Goal: Task Accomplishment & Management: Complete application form

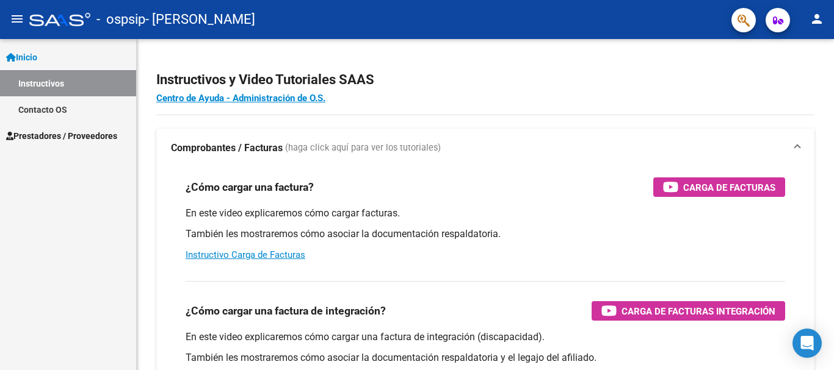
click at [42, 136] on span "Prestadores / Proveedores" at bounding box center [61, 135] width 111 height 13
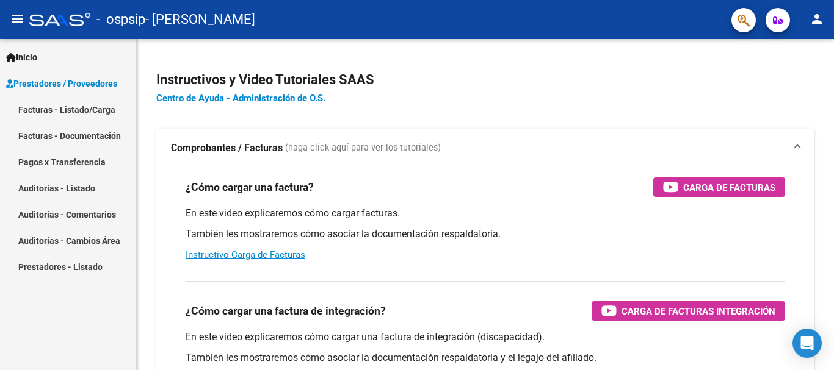
click at [75, 107] on link "Facturas - Listado/Carga" at bounding box center [68, 109] width 136 height 26
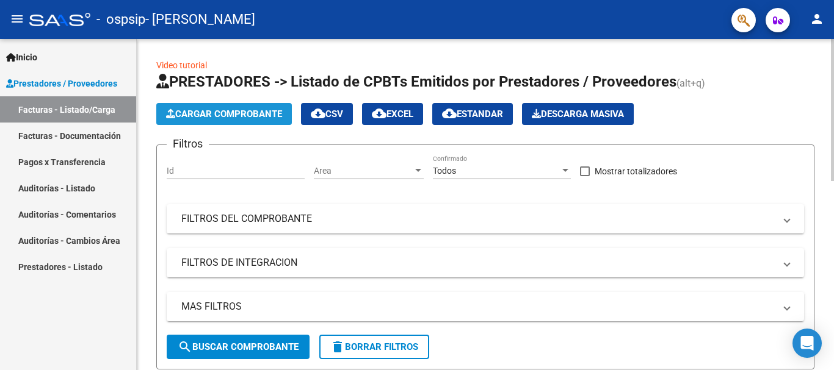
click at [212, 109] on span "Cargar Comprobante" at bounding box center [224, 114] width 116 height 11
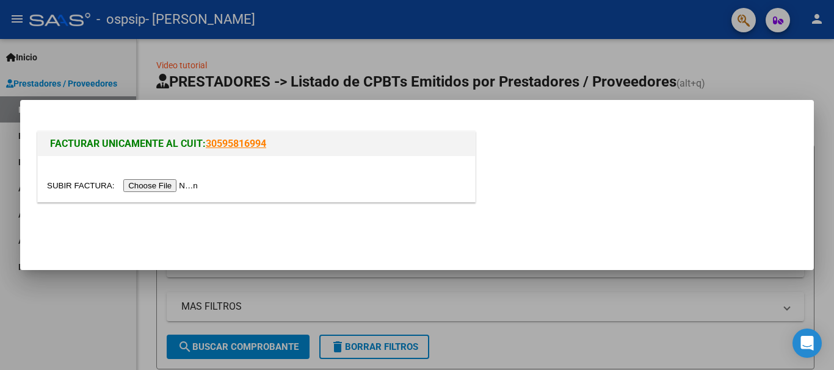
click at [164, 186] on input "file" at bounding box center [124, 185] width 154 height 13
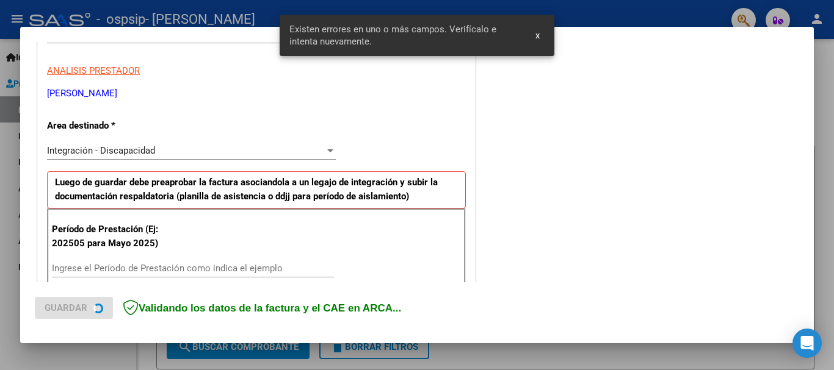
scroll to position [282, 0]
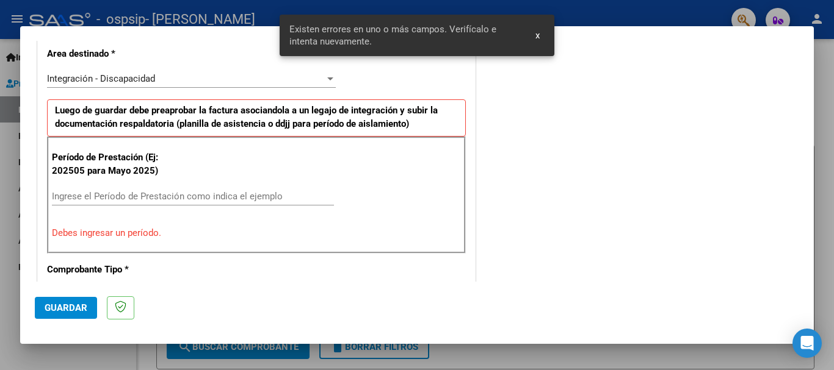
click at [170, 195] on input "Ingrese el Período de Prestación como indica el ejemplo" at bounding box center [193, 196] width 282 height 11
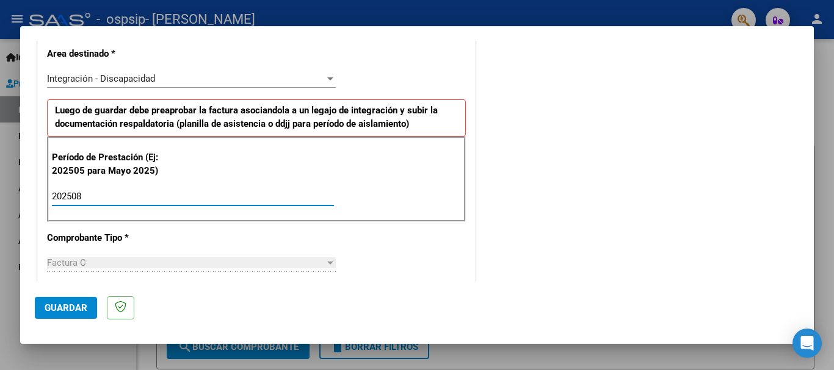
type input "202508"
click at [258, 256] on div "Factura C Seleccionar Tipo" at bounding box center [191, 263] width 289 height 18
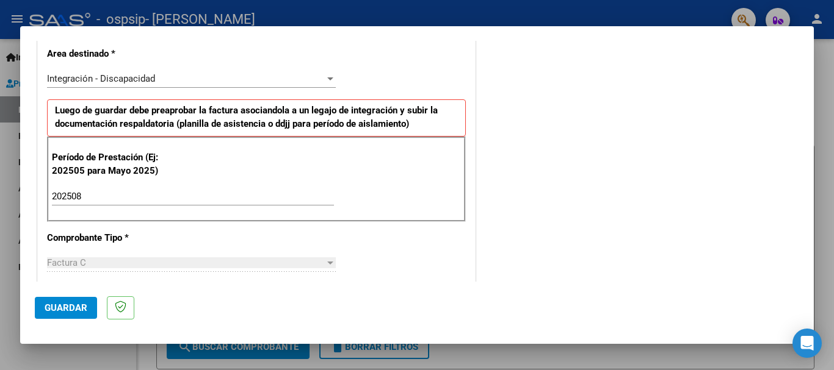
click at [280, 261] on div "Factura C" at bounding box center [186, 263] width 278 height 11
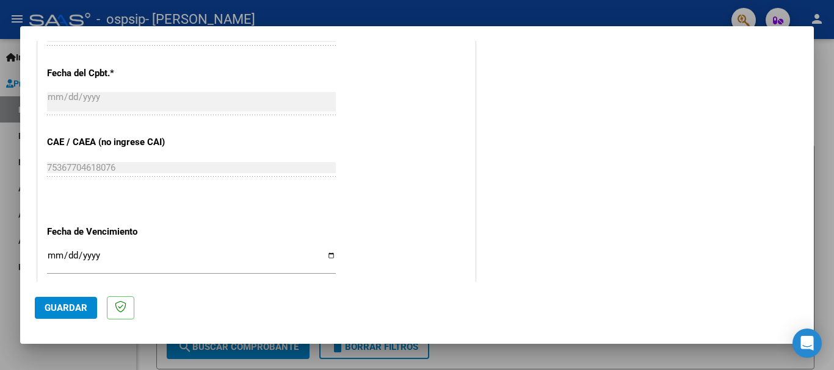
scroll to position [770, 0]
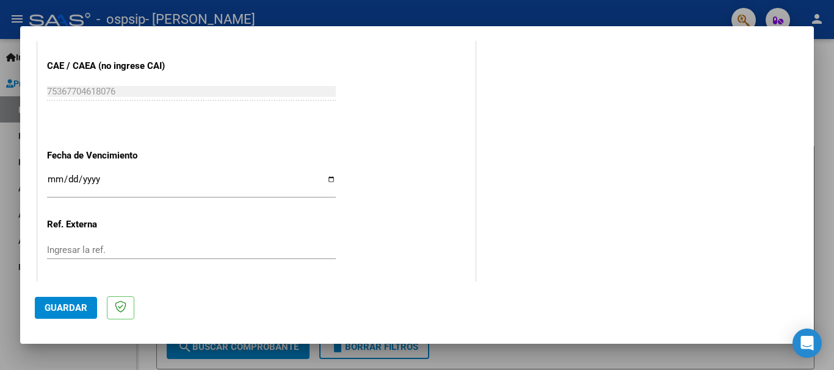
click at [328, 180] on input "Ingresar la fecha" at bounding box center [191, 185] width 289 height 20
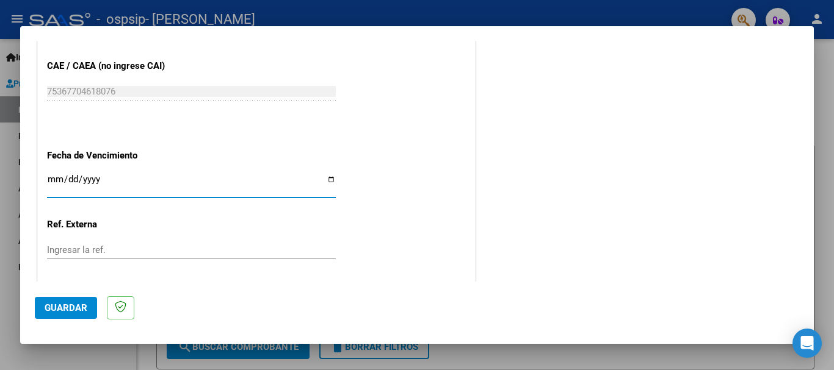
type input "[DATE]"
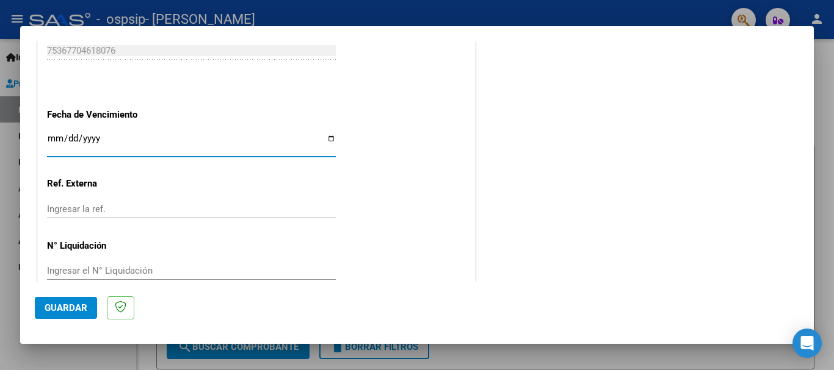
scroll to position [833, 0]
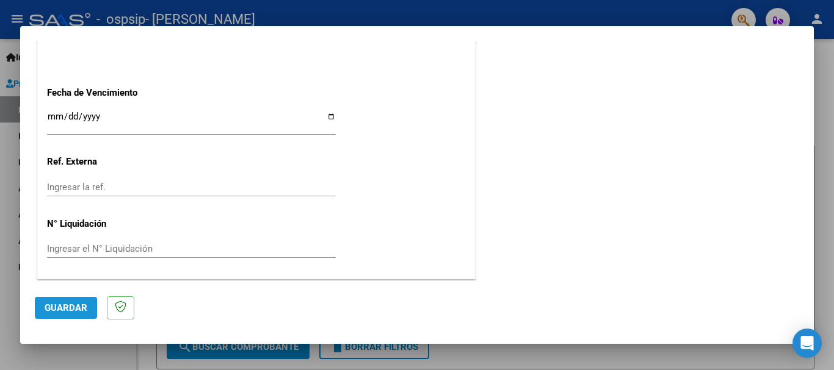
click at [78, 308] on span "Guardar" at bounding box center [66, 308] width 43 height 11
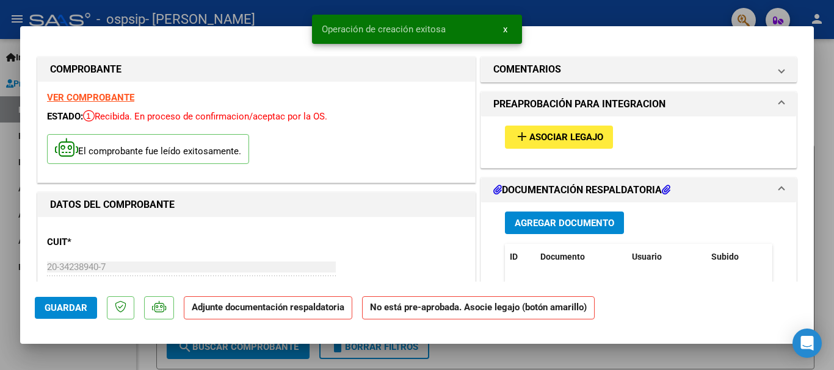
click at [557, 137] on span "Asociar Legajo" at bounding box center [566, 137] width 74 height 11
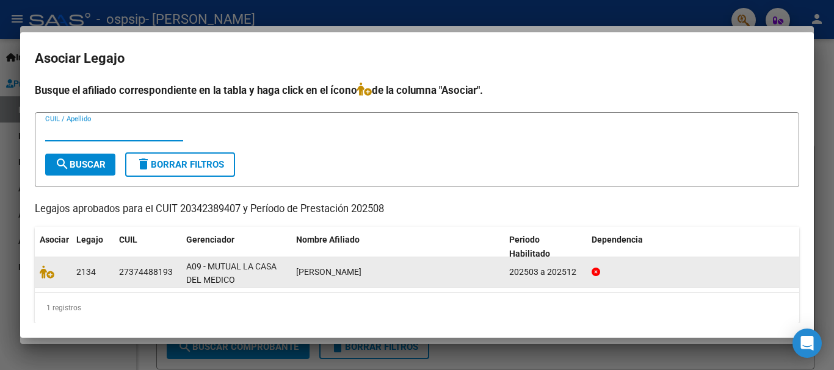
scroll to position [9, 0]
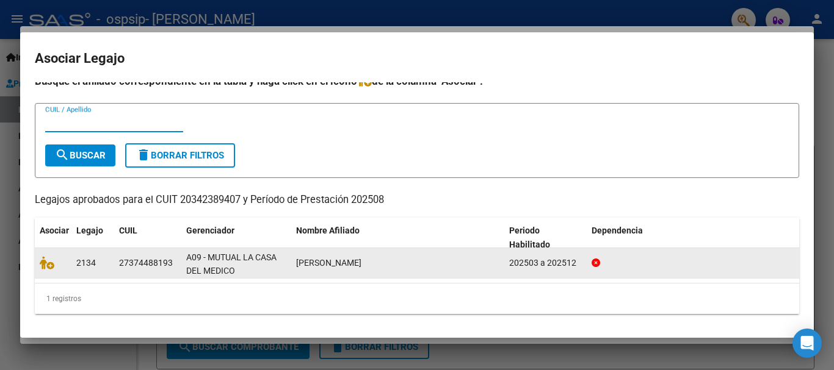
click at [471, 271] on datatable-body-cell "[PERSON_NAME]" at bounding box center [397, 263] width 213 height 30
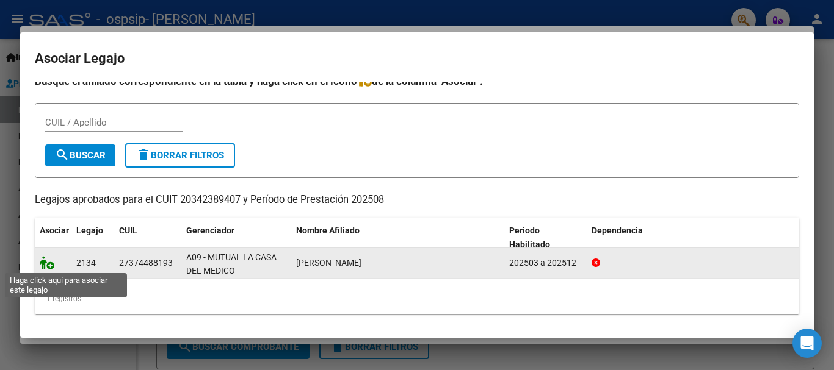
click at [46, 265] on icon at bounding box center [47, 262] width 15 height 13
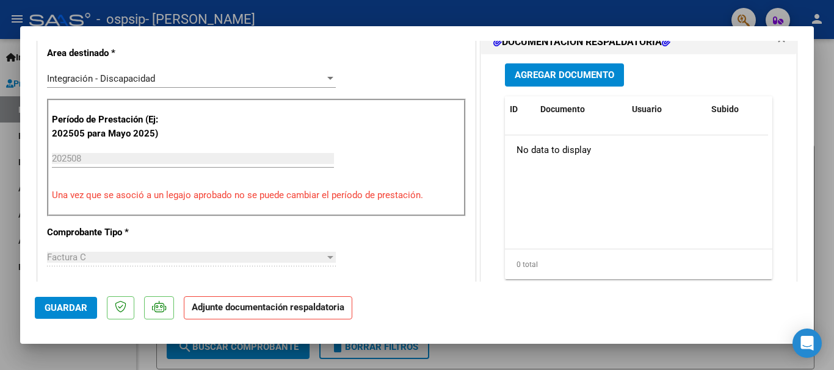
scroll to position [244, 0]
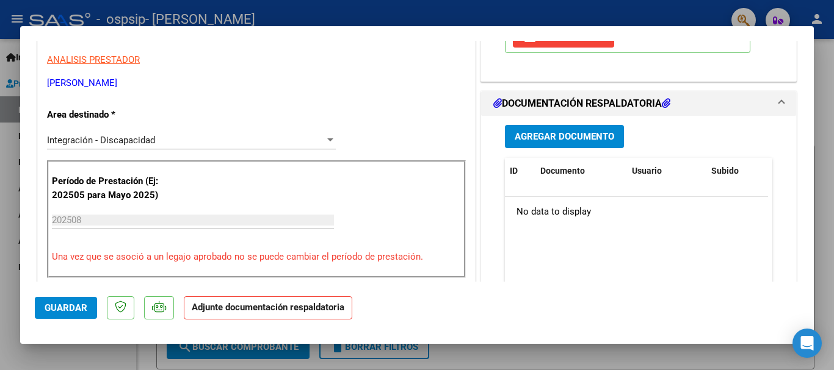
click at [558, 132] on span "Agregar Documento" at bounding box center [563, 137] width 99 height 11
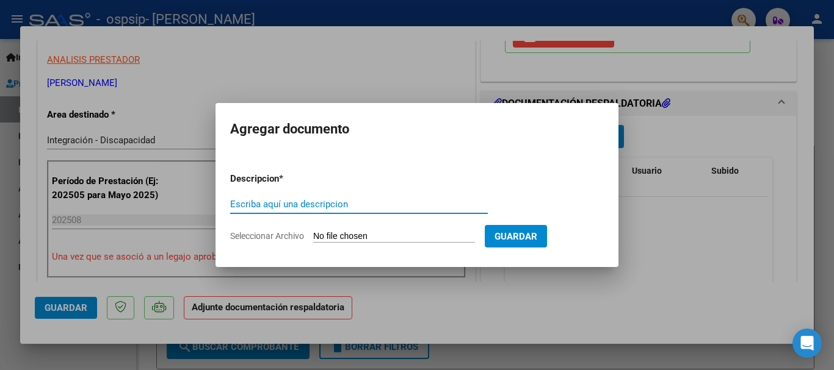
click at [296, 205] on input "Escriba aquí una descripcion" at bounding box center [359, 204] width 258 height 11
type input "Planilla Asistencia"
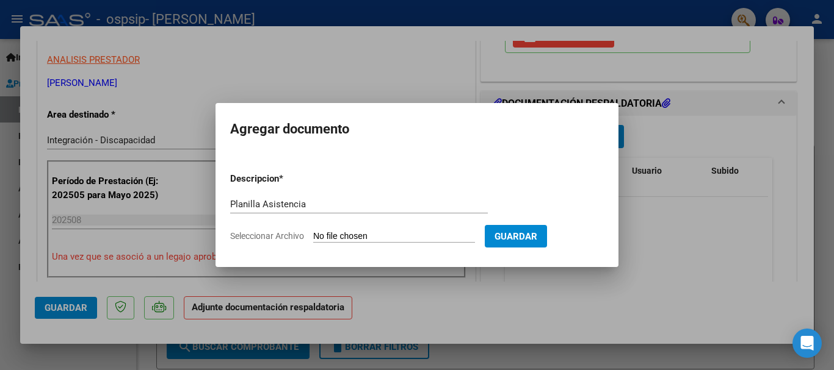
click at [413, 235] on input "Seleccionar Archivo" at bounding box center [394, 237] width 162 height 12
type input "C:\fakepath\[GEOGRAPHIC_DATA][PERSON_NAME] .pdf"
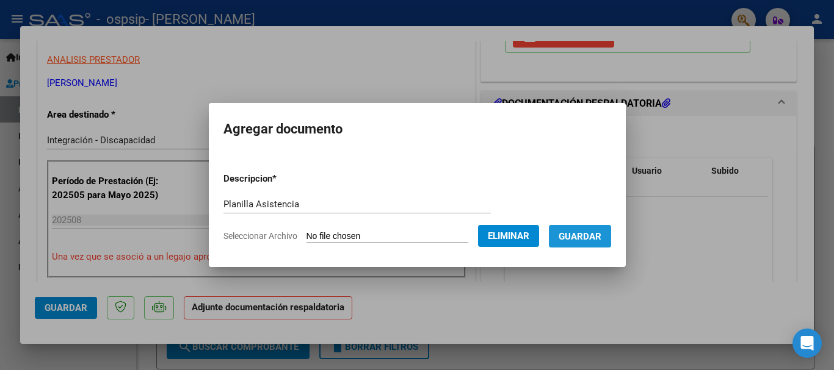
click at [569, 231] on span "Guardar" at bounding box center [579, 236] width 43 height 11
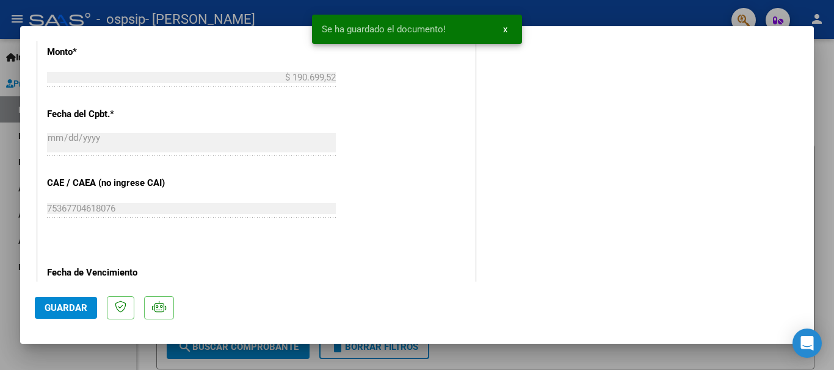
scroll to position [851, 0]
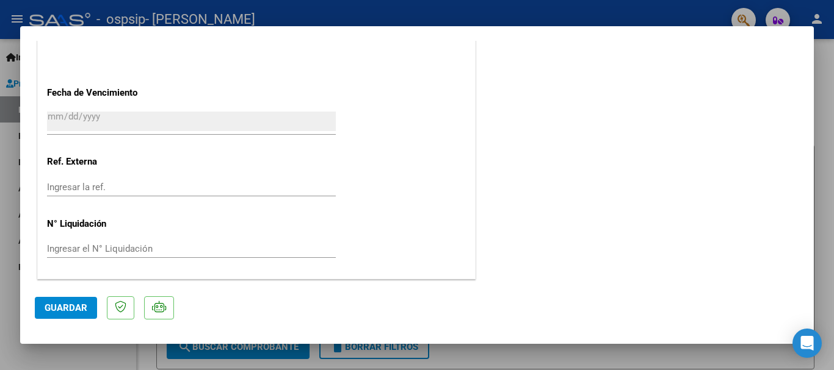
click at [49, 308] on span "Guardar" at bounding box center [66, 308] width 43 height 11
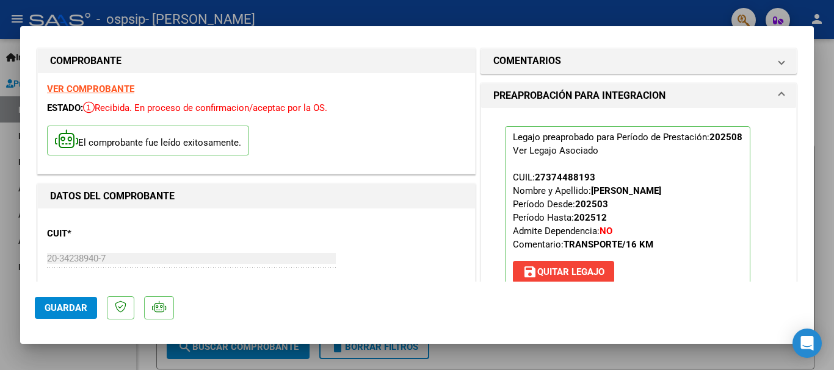
scroll to position [0, 0]
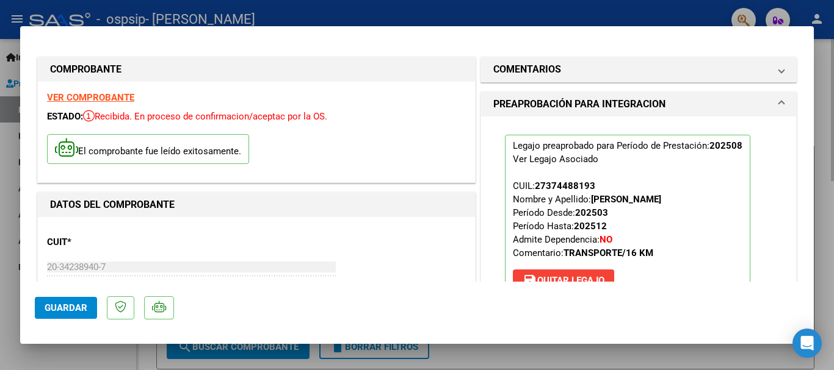
drag, startPoint x: 823, startPoint y: 325, endPoint x: 817, endPoint y: 320, distance: 7.4
click at [823, 324] on div at bounding box center [417, 185] width 834 height 370
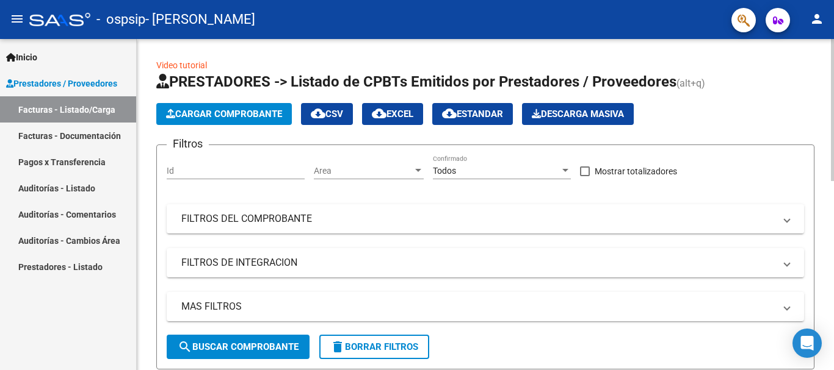
scroll to position [305, 0]
